Goal: Complete application form: Complete application form

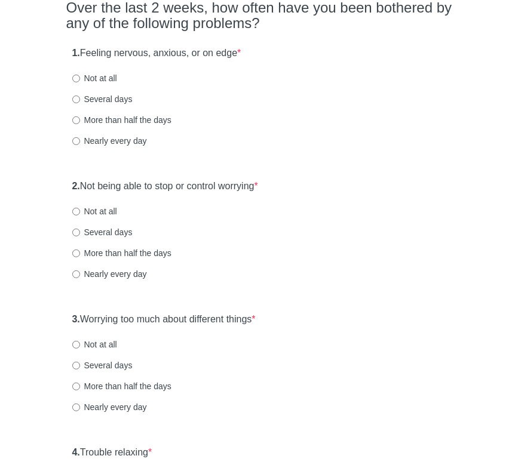
scroll to position [120, 0]
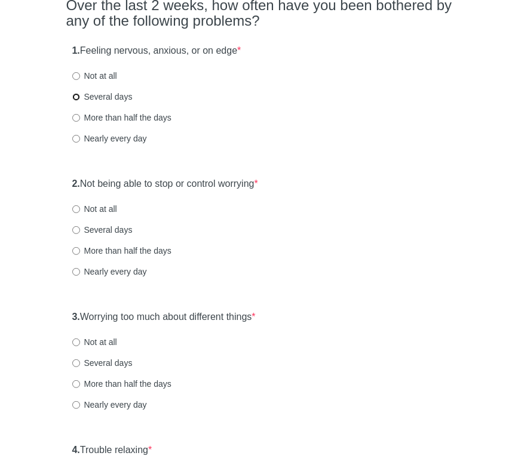
click at [75, 94] on input "Several days" at bounding box center [76, 97] width 8 height 8
radio input "true"
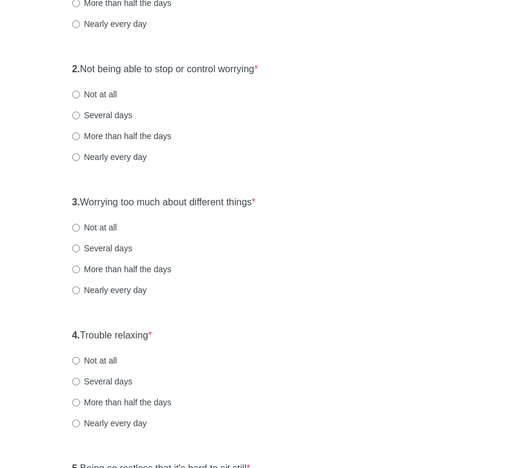
scroll to position [239, 0]
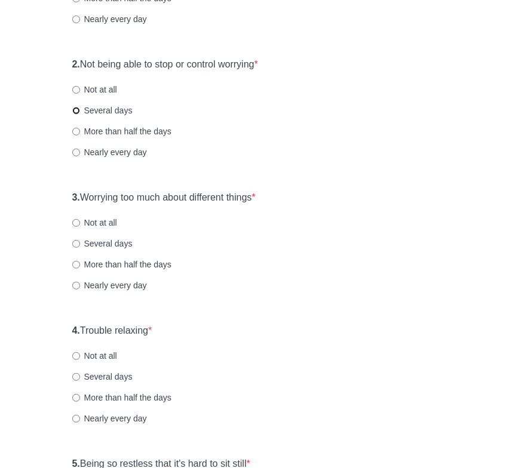
click at [76, 109] on input "Several days" at bounding box center [76, 111] width 8 height 8
radio input "true"
click at [74, 243] on input "Several days" at bounding box center [76, 244] width 8 height 8
radio input "true"
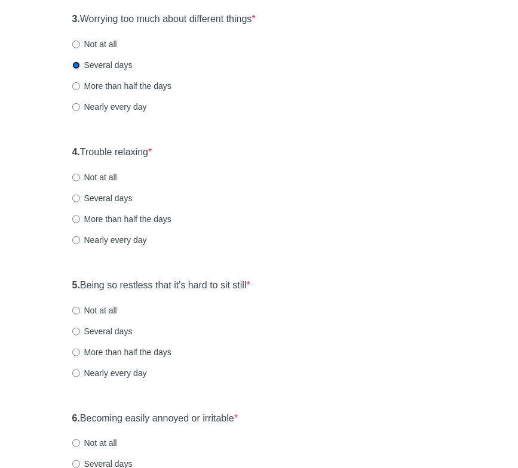
scroll to position [418, 0]
click at [74, 176] on input "Not at all" at bounding box center [76, 177] width 8 height 8
radio input "true"
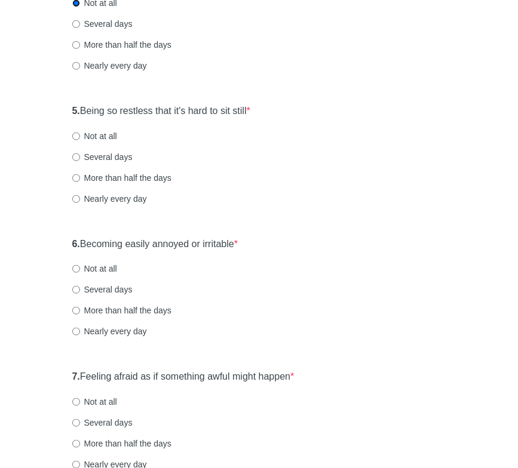
scroll to position [657, 0]
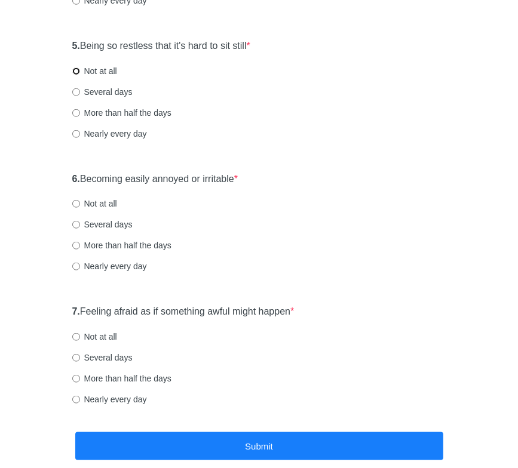
click at [79, 73] on input "Not at all" at bounding box center [76, 72] width 8 height 8
radio input "true"
click at [75, 247] on input "More than half the days" at bounding box center [76, 246] width 8 height 8
radio input "true"
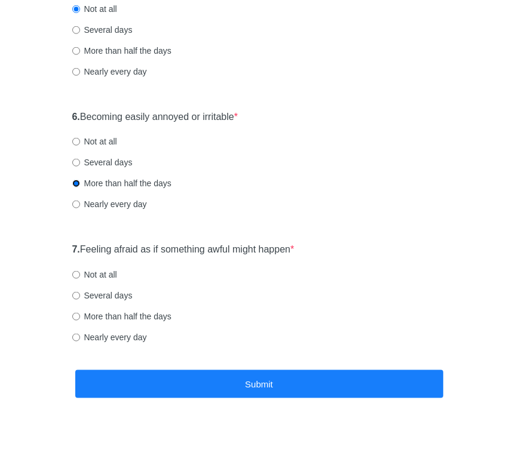
scroll to position [721, 0]
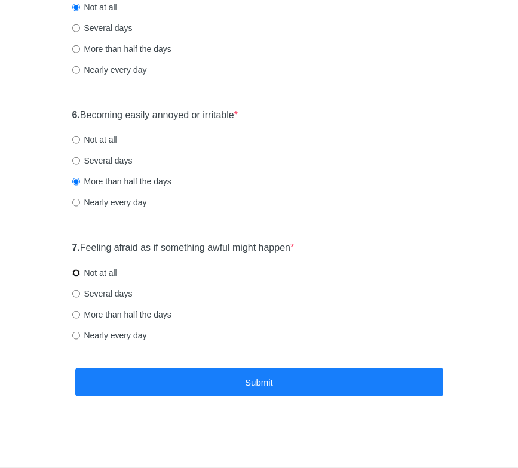
click at [76, 270] on input "Not at all" at bounding box center [76, 273] width 8 height 8
radio input "true"
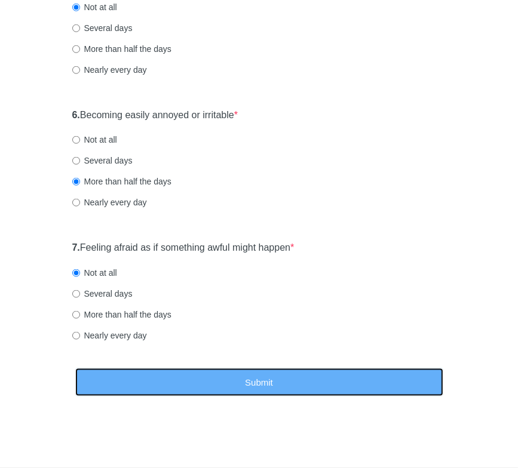
click at [270, 378] on button "Submit" at bounding box center [259, 383] width 368 height 28
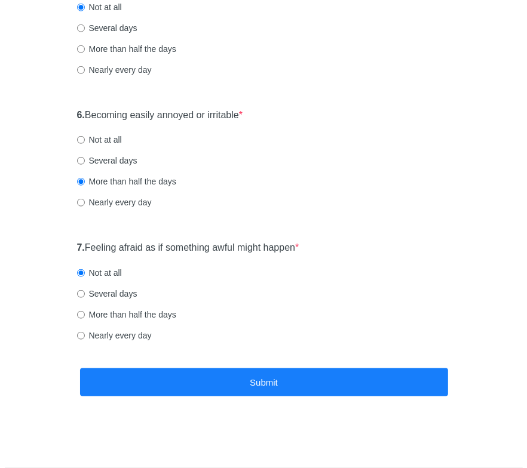
scroll to position [0, 0]
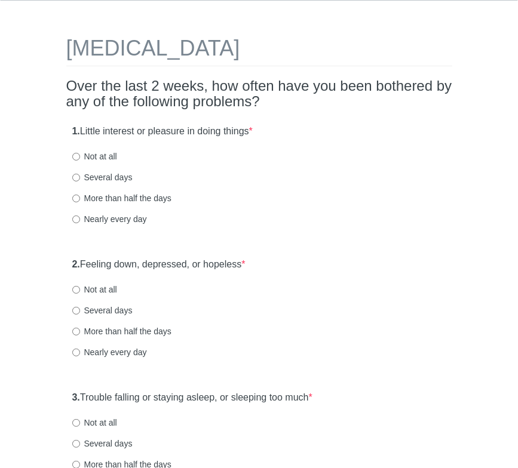
scroll to position [60, 0]
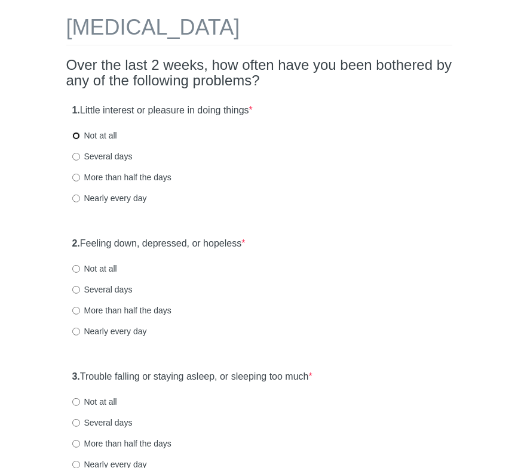
click at [76, 137] on input "Not at all" at bounding box center [76, 136] width 8 height 8
radio input "true"
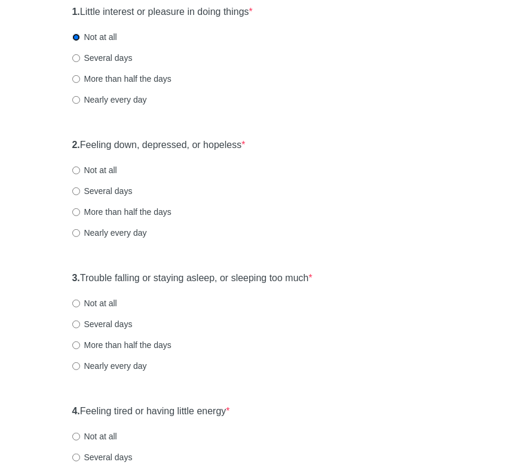
scroll to position [179, 0]
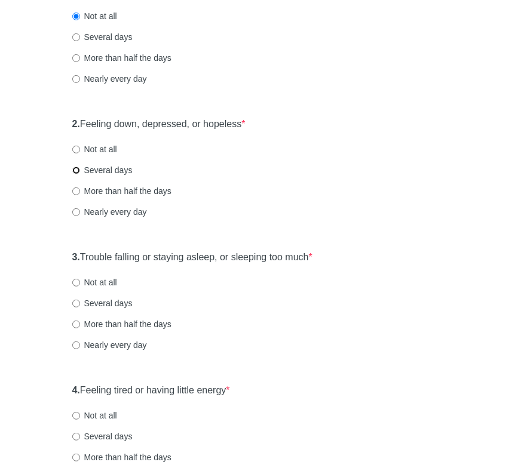
click at [76, 170] on input "Several days" at bounding box center [76, 171] width 8 height 8
radio input "true"
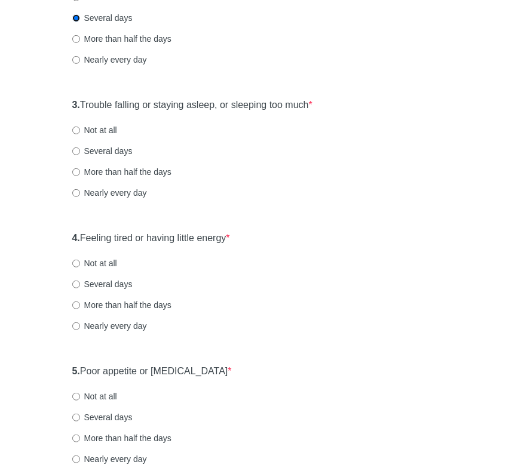
scroll to position [359, 0]
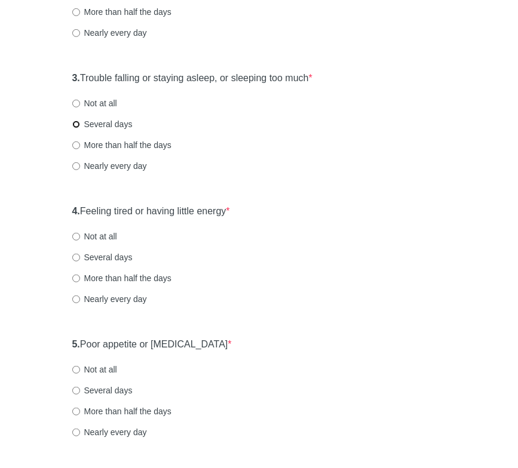
click at [76, 124] on input "Several days" at bounding box center [76, 125] width 8 height 8
radio input "true"
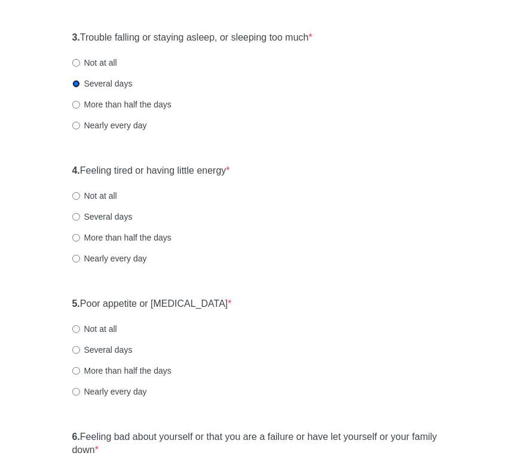
scroll to position [538, 0]
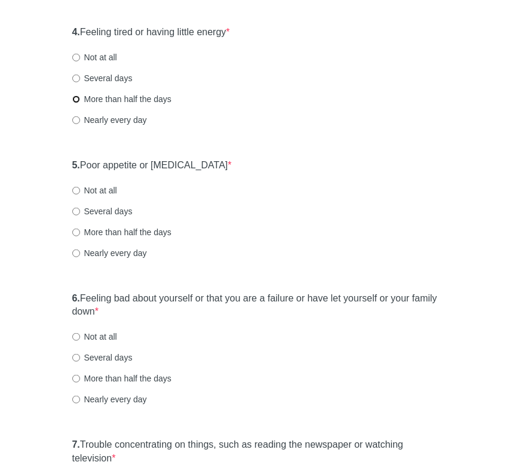
click at [75, 97] on input "More than half the days" at bounding box center [76, 100] width 8 height 8
radio input "true"
click at [76, 209] on input "Several days" at bounding box center [76, 212] width 8 height 8
radio input "true"
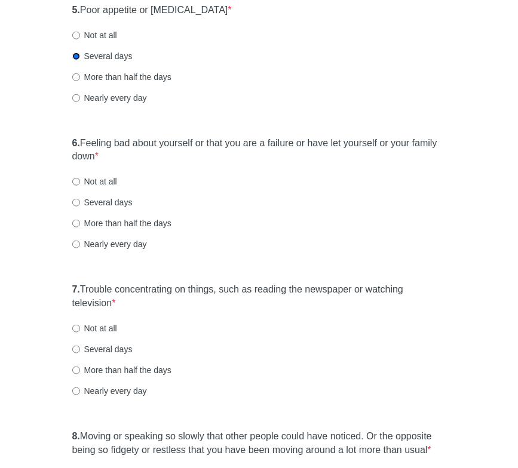
scroll to position [777, 0]
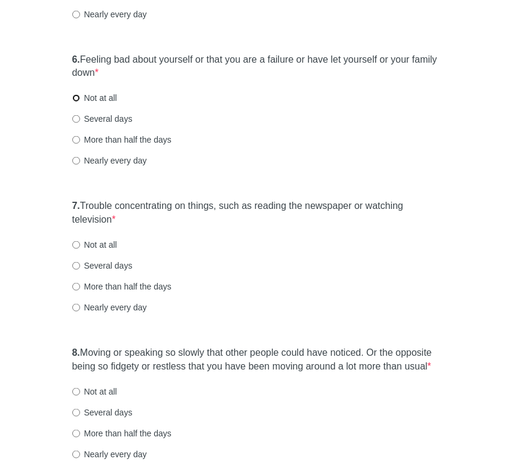
click at [76, 97] on input "Not at all" at bounding box center [76, 98] width 8 height 8
radio input "true"
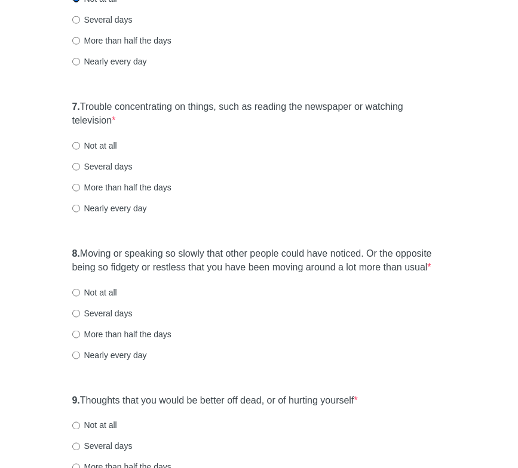
scroll to position [896, 0]
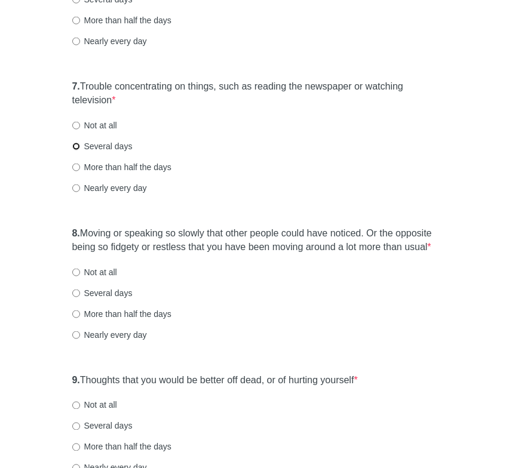
click at [73, 145] on input "Several days" at bounding box center [76, 147] width 8 height 8
radio input "true"
click at [76, 168] on input "More than half the days" at bounding box center [76, 168] width 8 height 8
radio input "true"
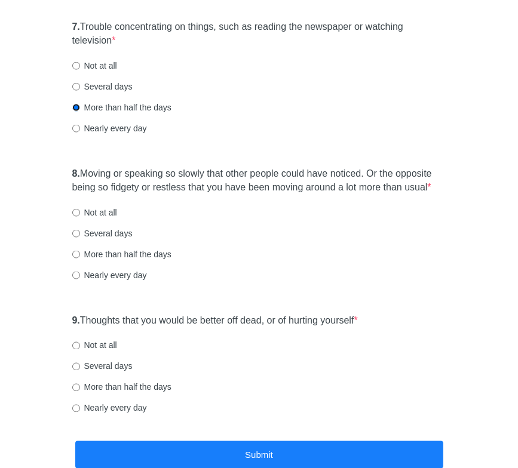
scroll to position [1016, 0]
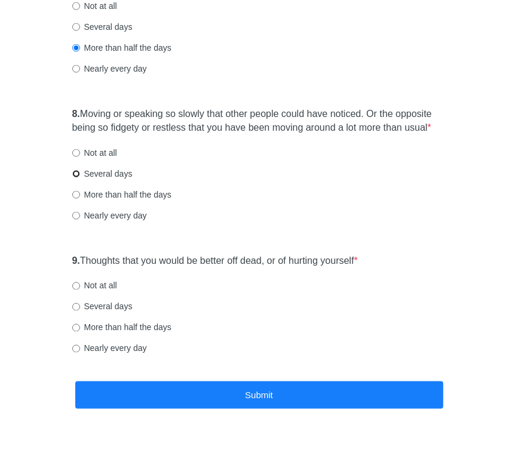
click at [78, 174] on input "Several days" at bounding box center [76, 174] width 8 height 8
radio input "true"
click at [73, 283] on input "Not at all" at bounding box center [76, 287] width 8 height 8
radio input "true"
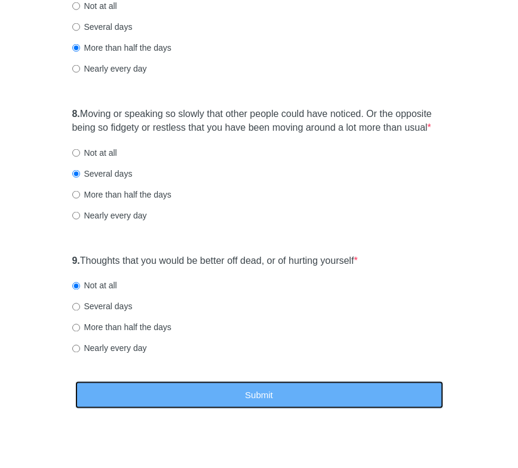
click at [268, 391] on button "Submit" at bounding box center [259, 396] width 368 height 28
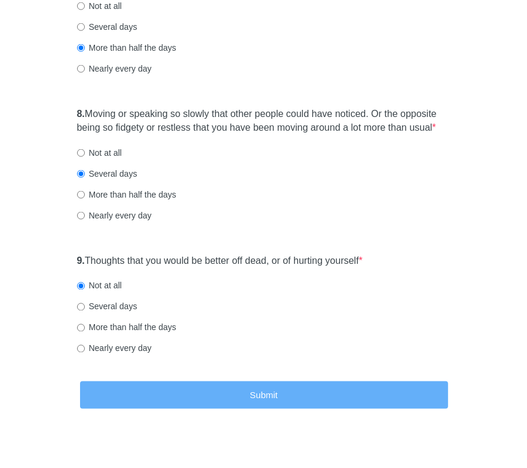
scroll to position [0, 0]
